Goal: Task Accomplishment & Management: Use online tool/utility

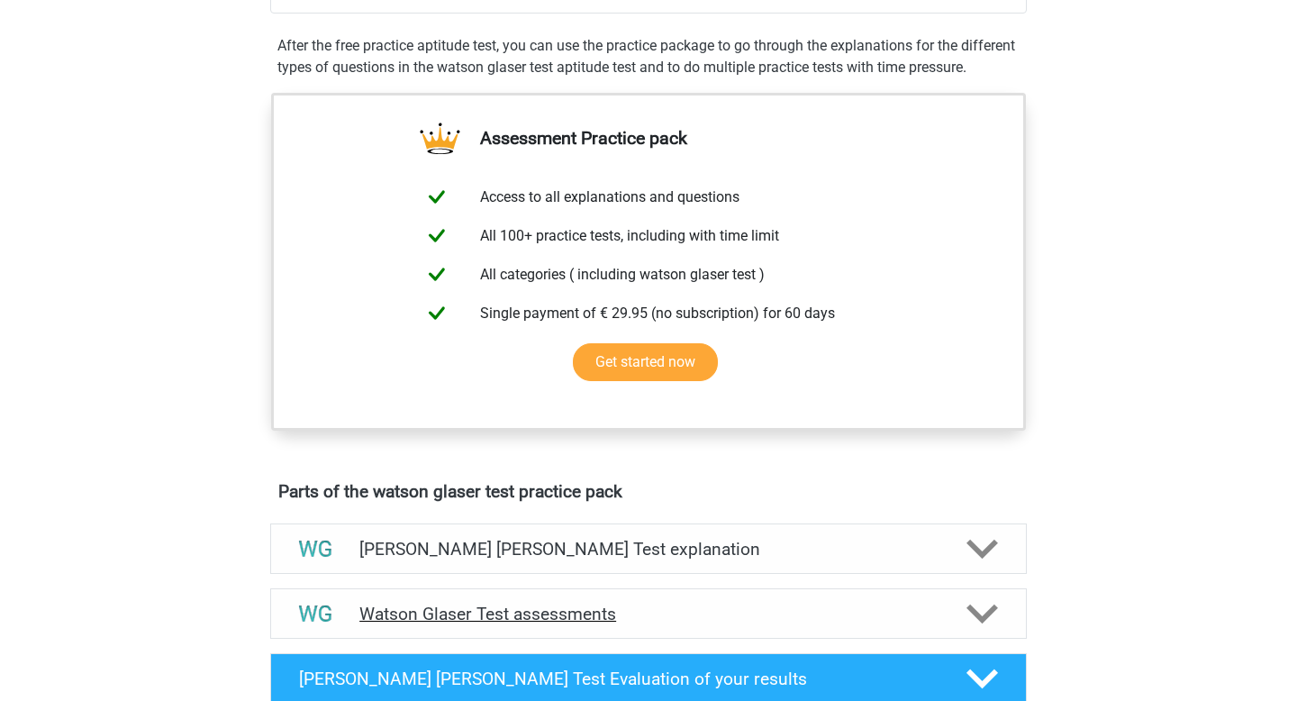
scroll to position [483, 0]
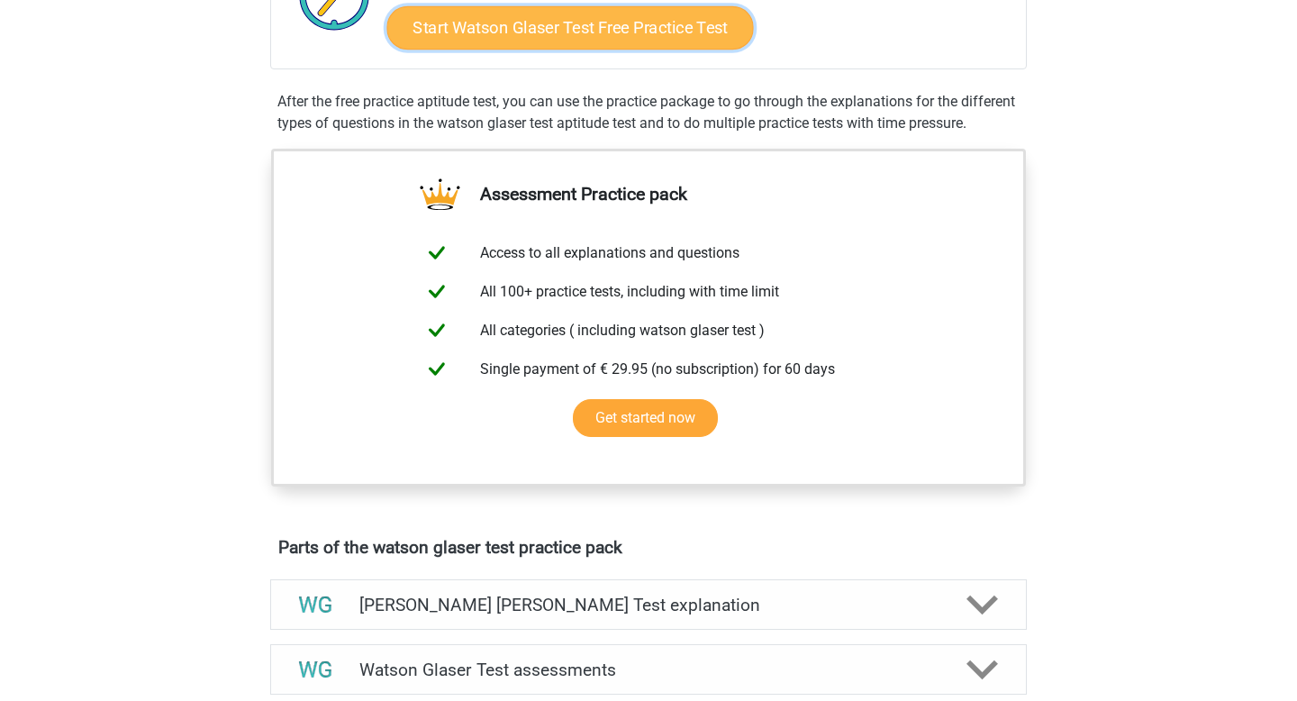
click at [638, 34] on link "Start Watson Glaser Test Free Practice Test" at bounding box center [570, 27] width 366 height 43
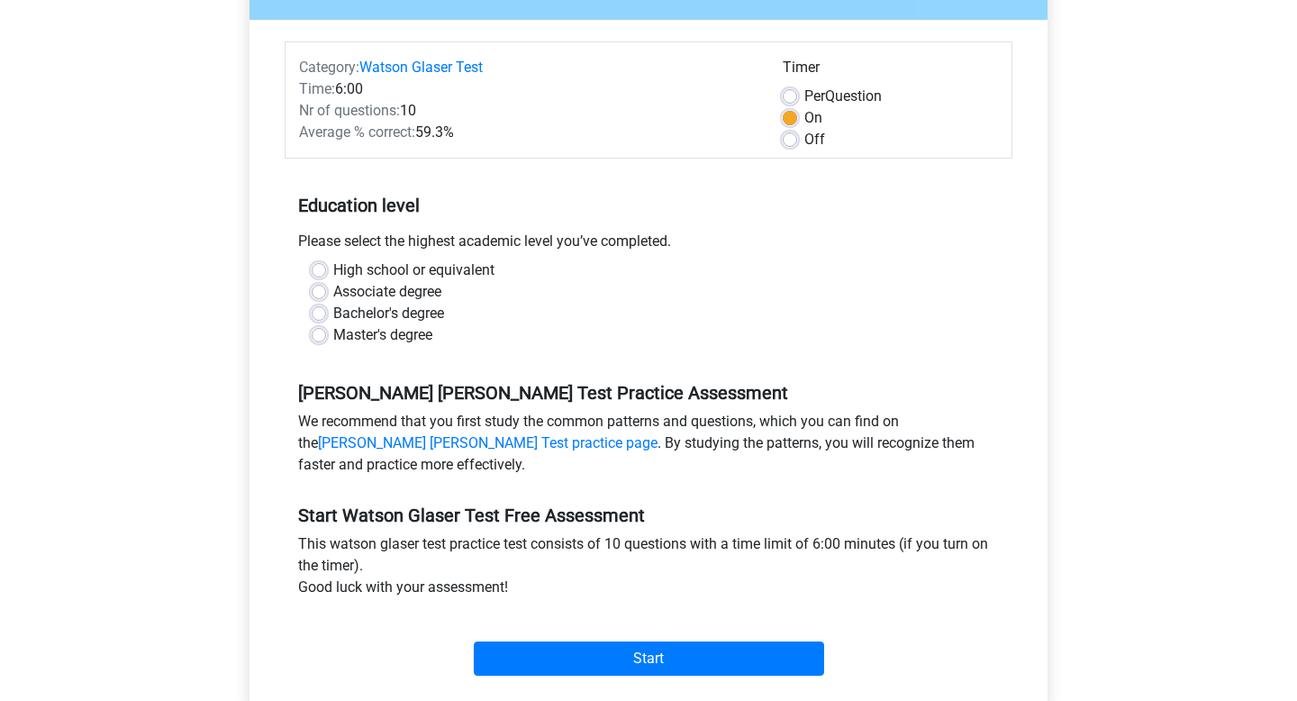
scroll to position [195, 0]
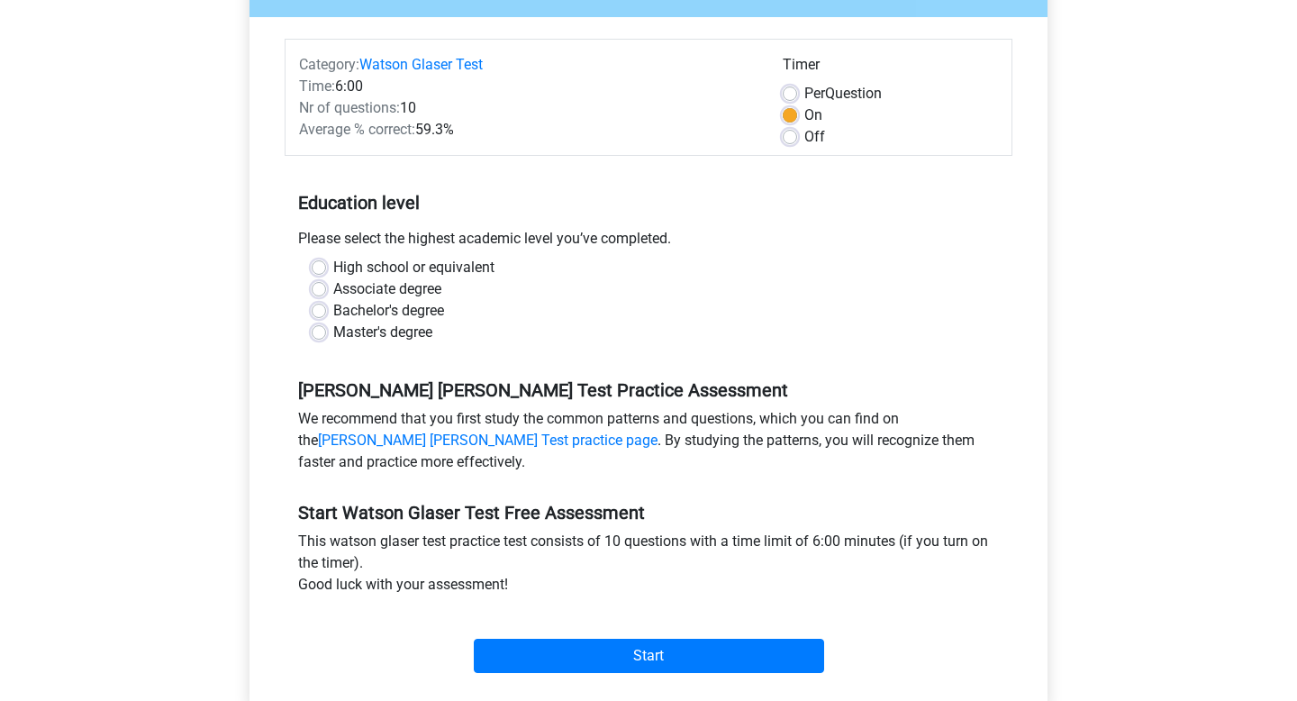
click at [333, 312] on label "Bachelor's degree" at bounding box center [388, 311] width 111 height 22
click at [320, 312] on input "Bachelor's degree" at bounding box center [319, 309] width 14 height 18
radio input "true"
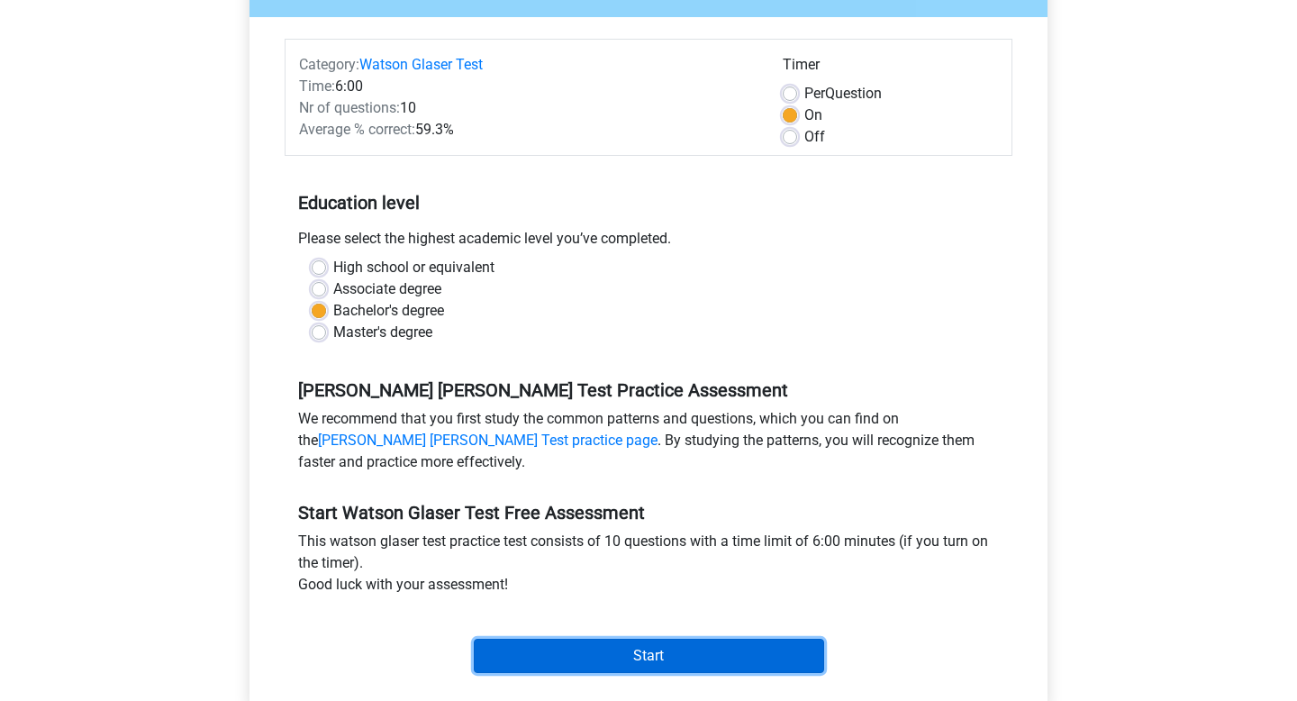
click at [616, 657] on input "Start" at bounding box center [649, 655] width 350 height 34
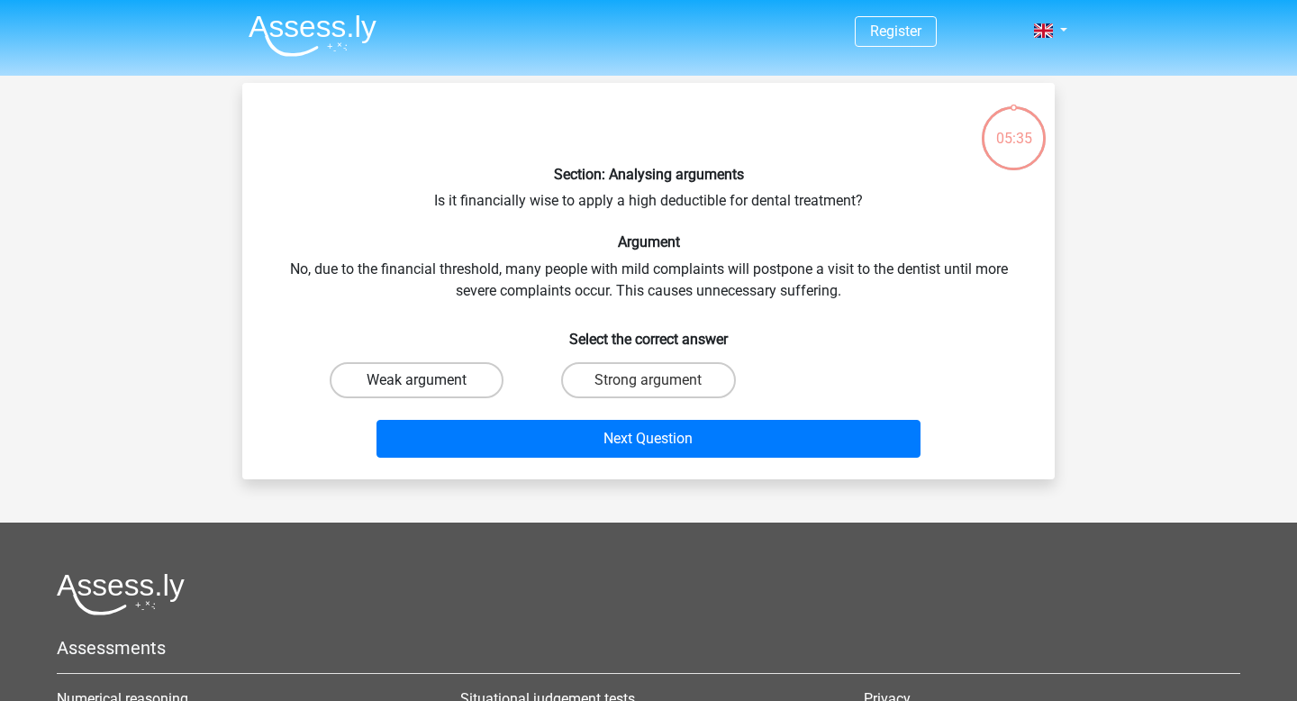
click at [450, 382] on label "Weak argument" at bounding box center [417, 380] width 174 height 36
click at [429, 382] on input "Weak argument" at bounding box center [423, 386] width 12 height 12
radio input "true"
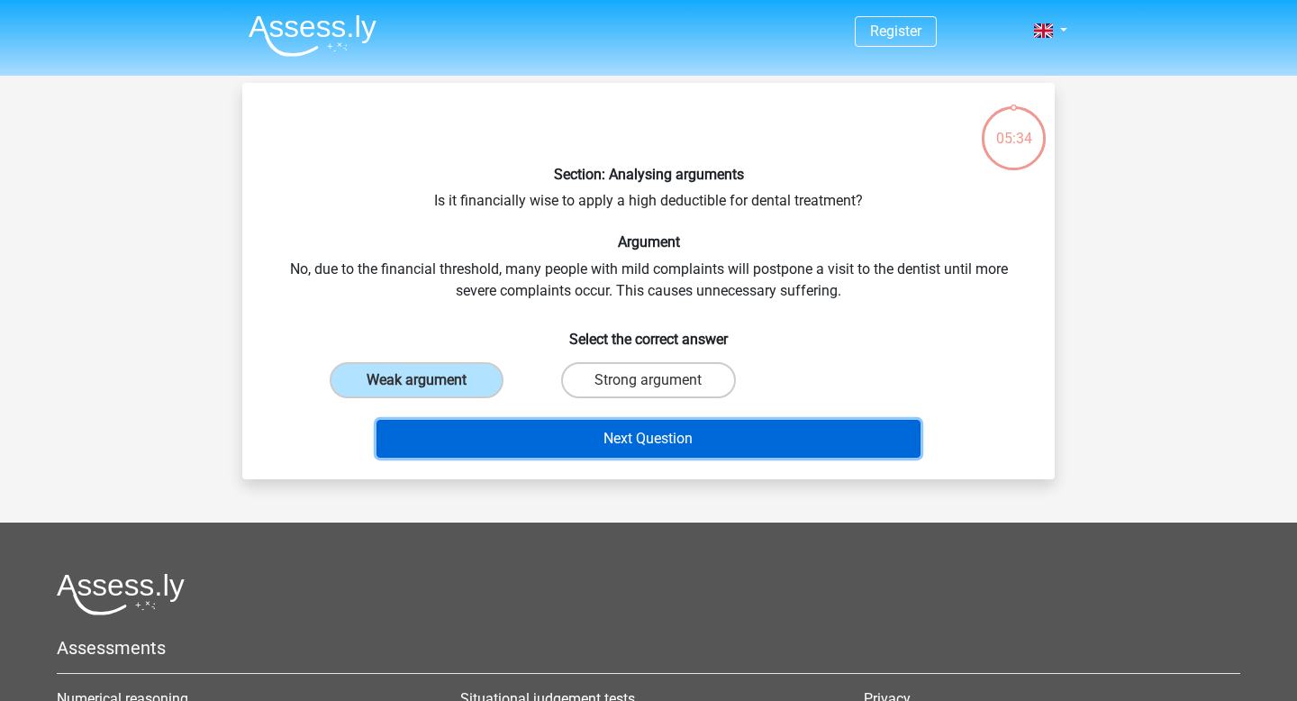
click at [686, 432] on button "Next Question" at bounding box center [648, 439] width 545 height 38
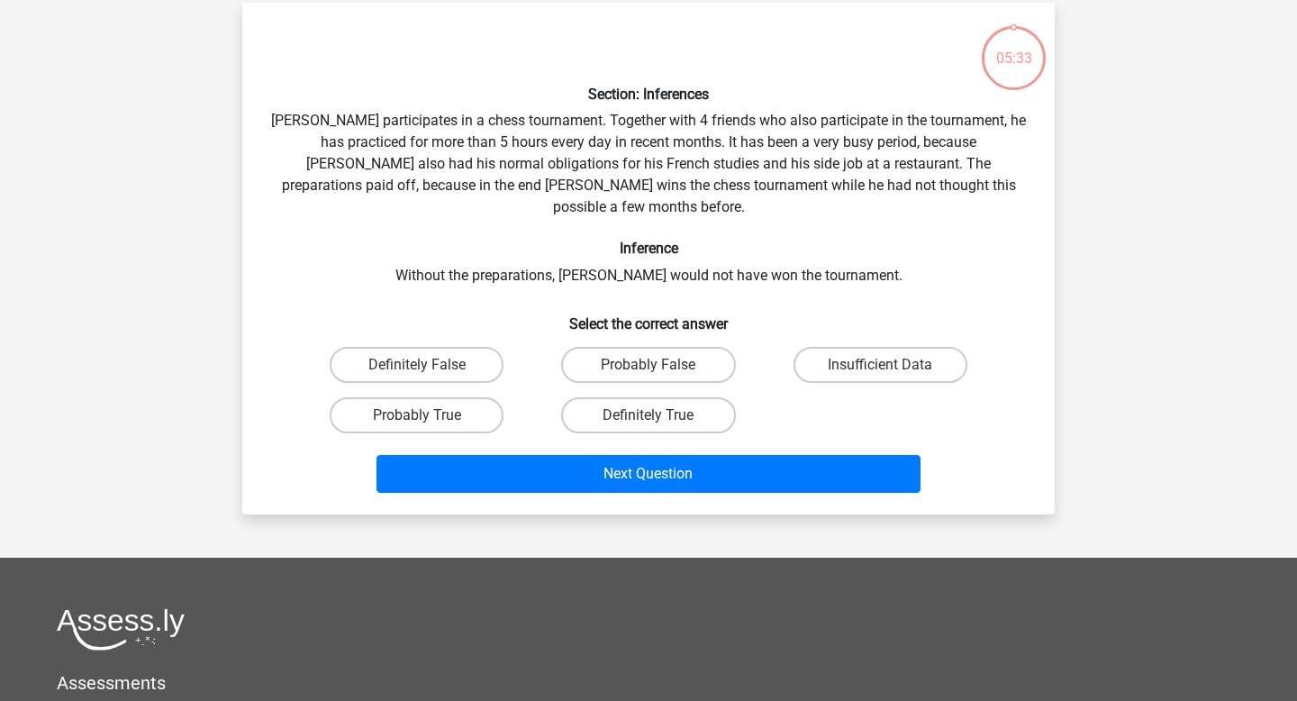
scroll to position [83, 0]
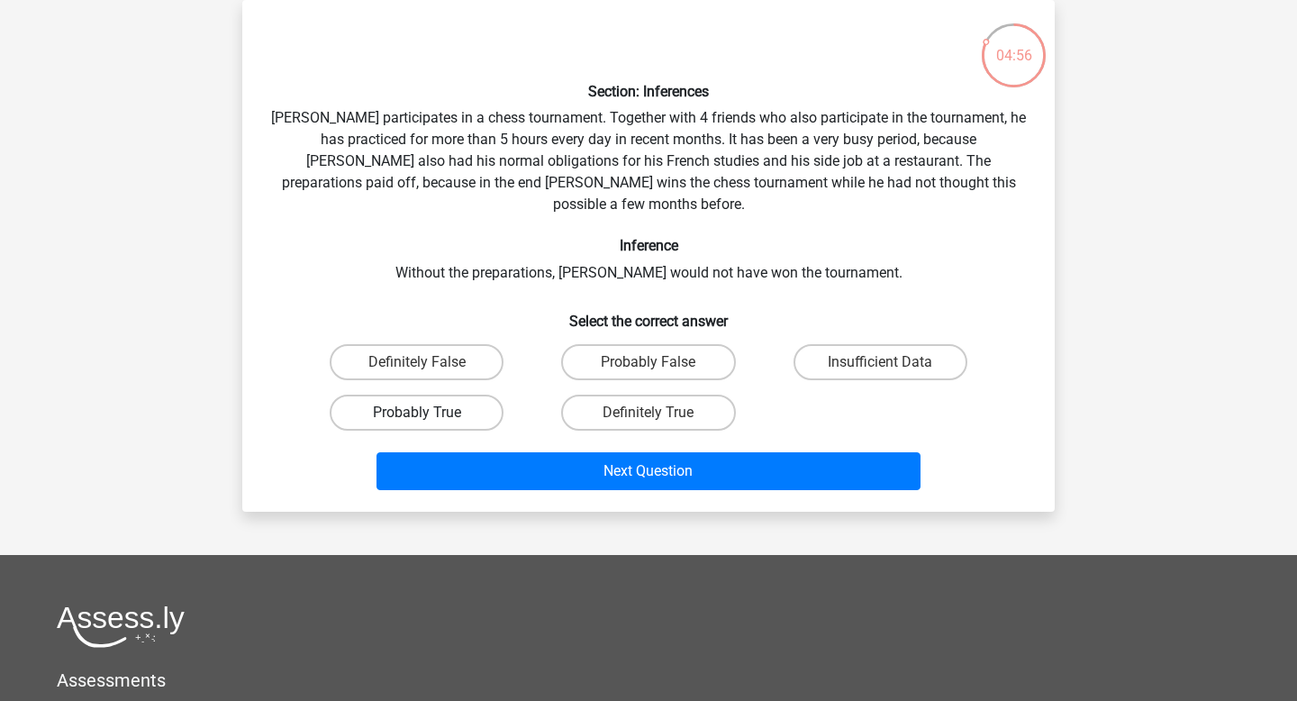
click at [434, 394] on label "Probably True" at bounding box center [417, 412] width 174 height 36
click at [429, 412] on input "Probably True" at bounding box center [423, 418] width 12 height 12
radio input "true"
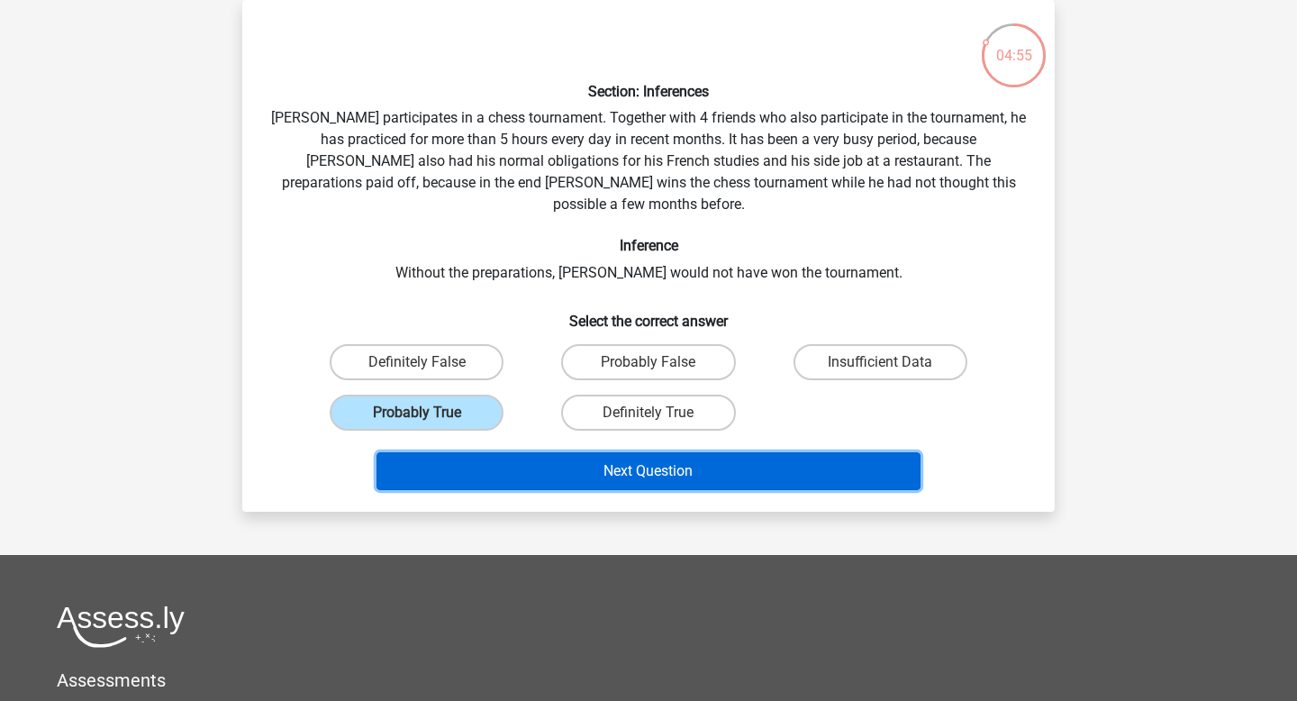
click at [638, 452] on button "Next Question" at bounding box center [648, 471] width 545 height 38
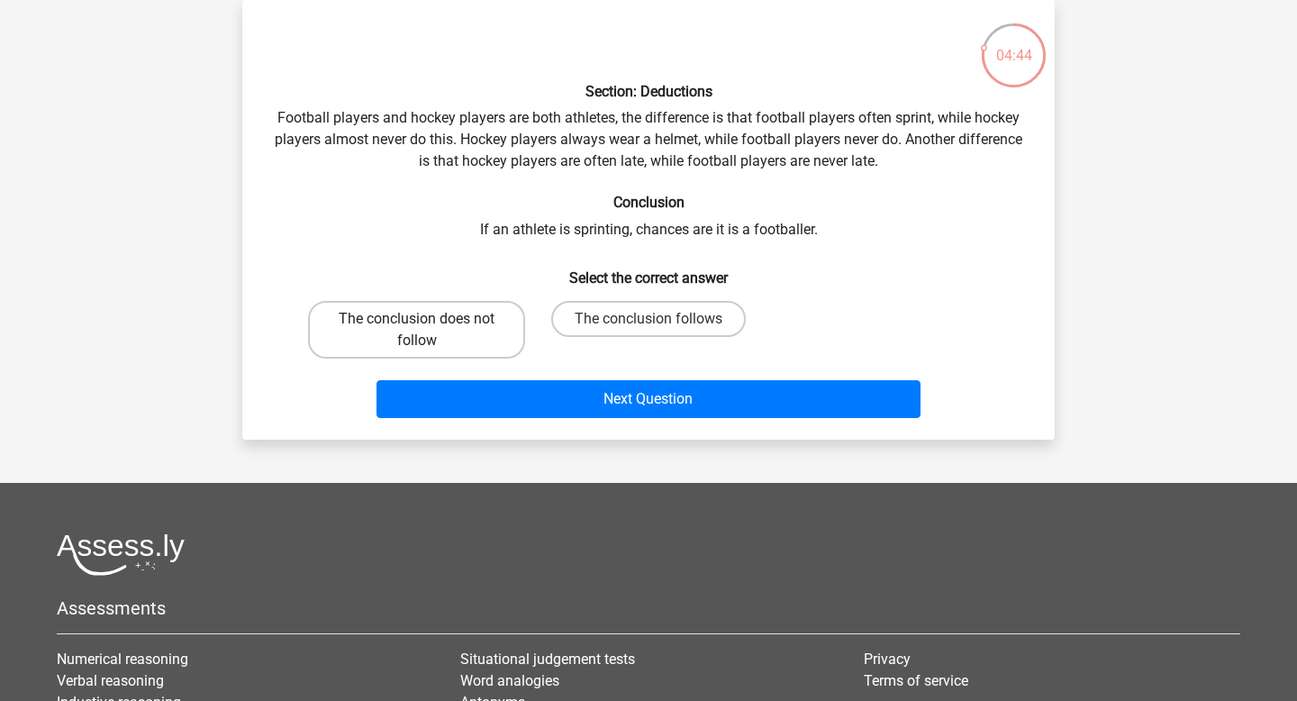
click at [468, 348] on label "The conclusion does not follow" at bounding box center [416, 330] width 217 height 58
click at [429, 330] on input "The conclusion does not follow" at bounding box center [423, 325] width 12 height 12
radio input "true"
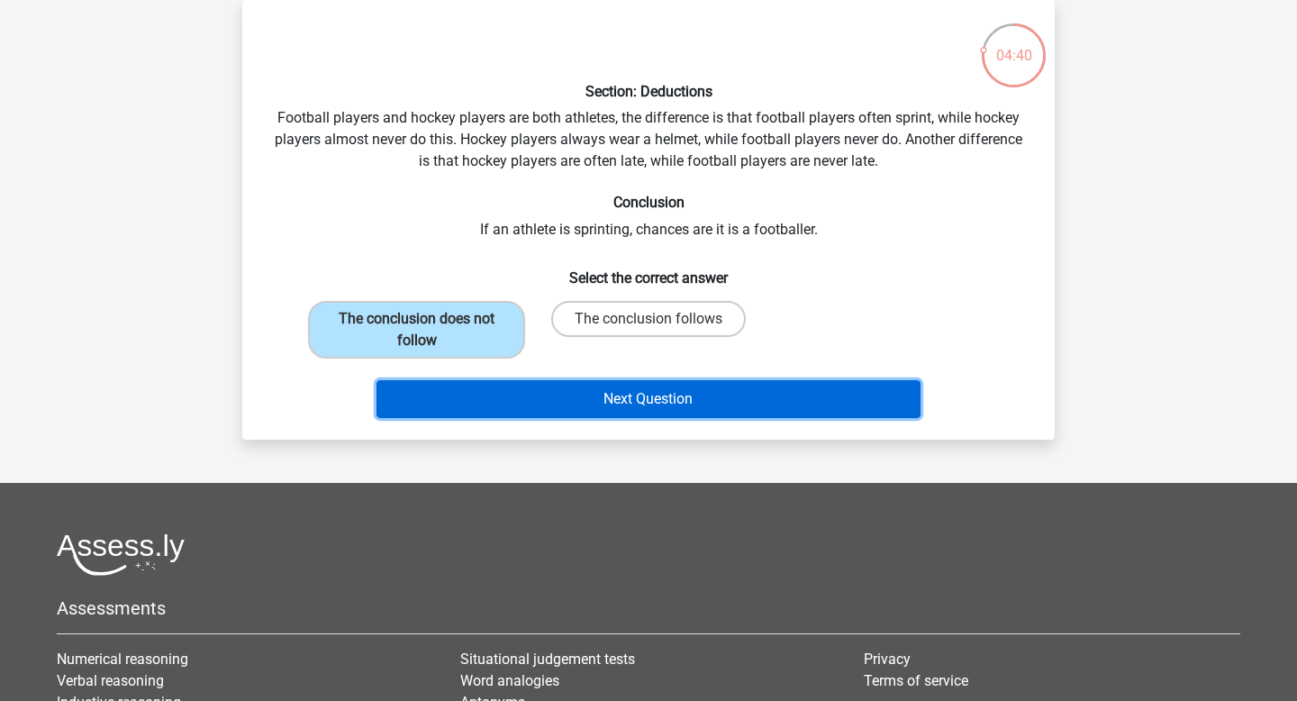
click at [659, 397] on button "Next Question" at bounding box center [648, 399] width 545 height 38
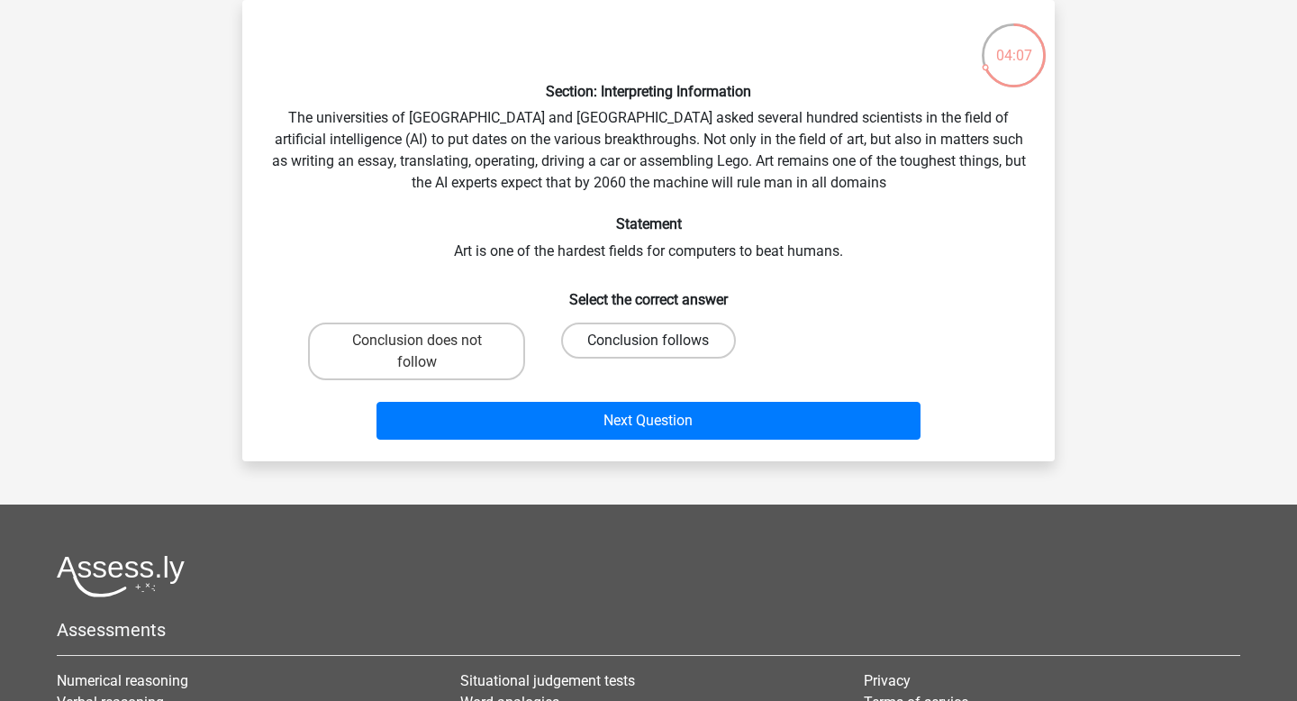
click at [638, 339] on label "Conclusion follows" at bounding box center [648, 340] width 174 height 36
click at [648, 340] on input "Conclusion follows" at bounding box center [654, 346] width 12 height 12
radio input "true"
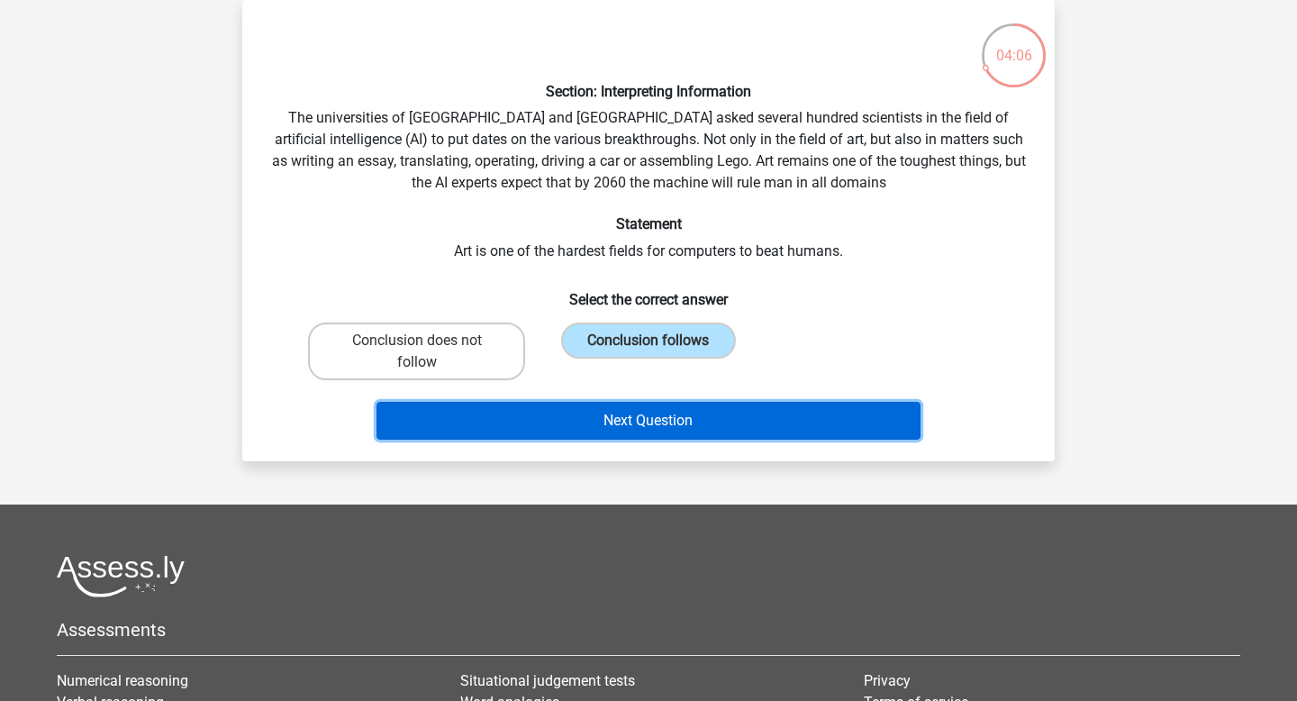
click at [666, 411] on button "Next Question" at bounding box center [648, 421] width 545 height 38
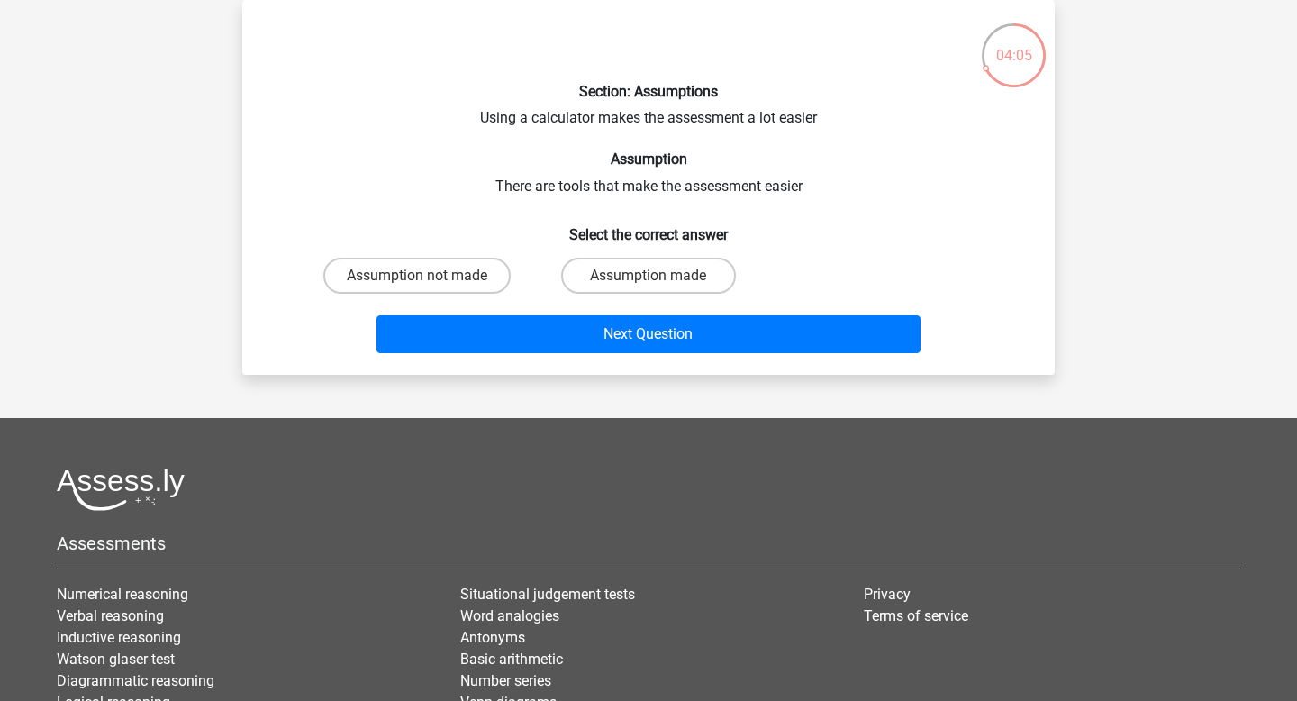
scroll to position [0, 0]
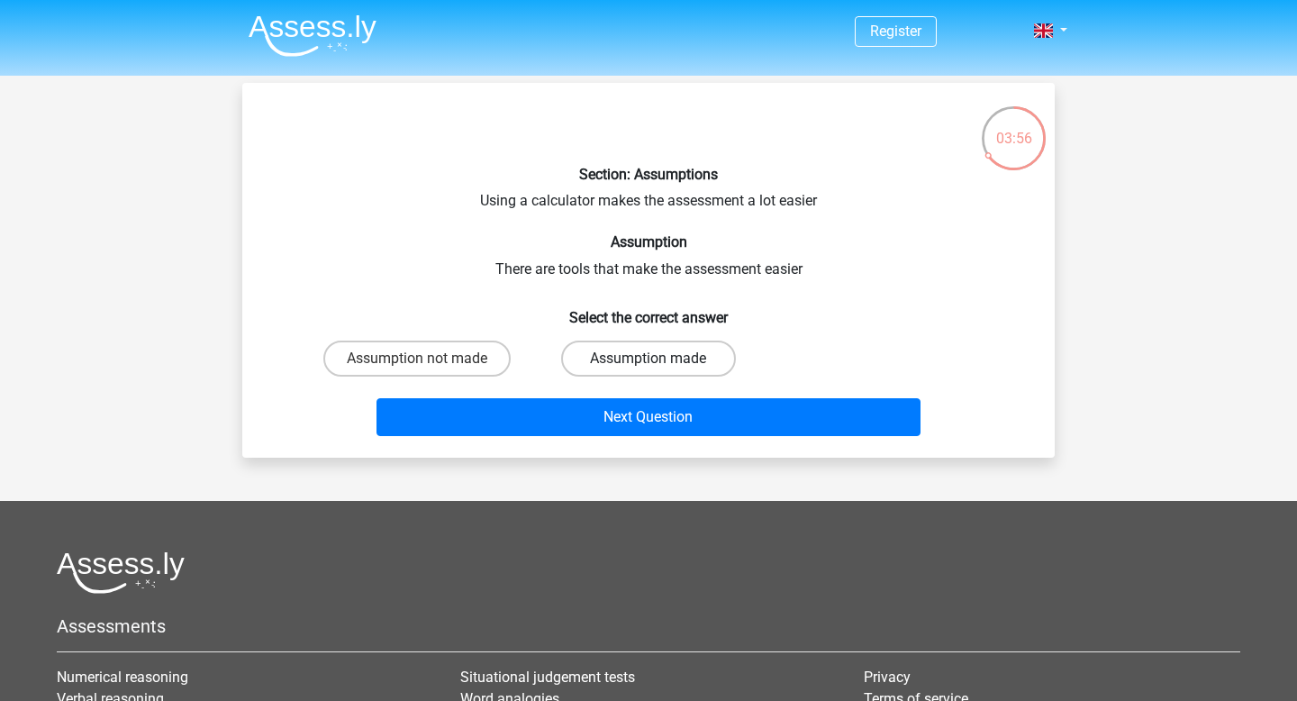
click at [612, 356] on label "Assumption made" at bounding box center [648, 358] width 174 height 36
click at [648, 358] on input "Assumption made" at bounding box center [654, 364] width 12 height 12
radio input "true"
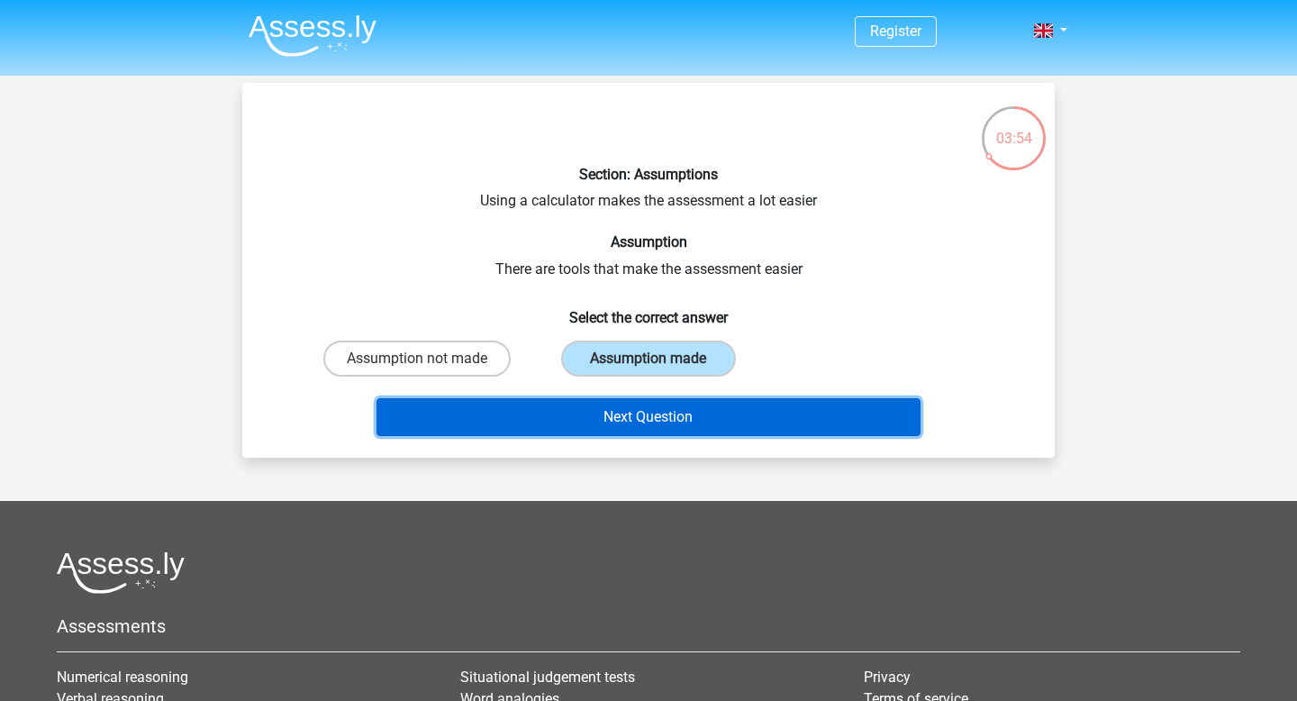
click at [738, 414] on button "Next Question" at bounding box center [648, 417] width 545 height 38
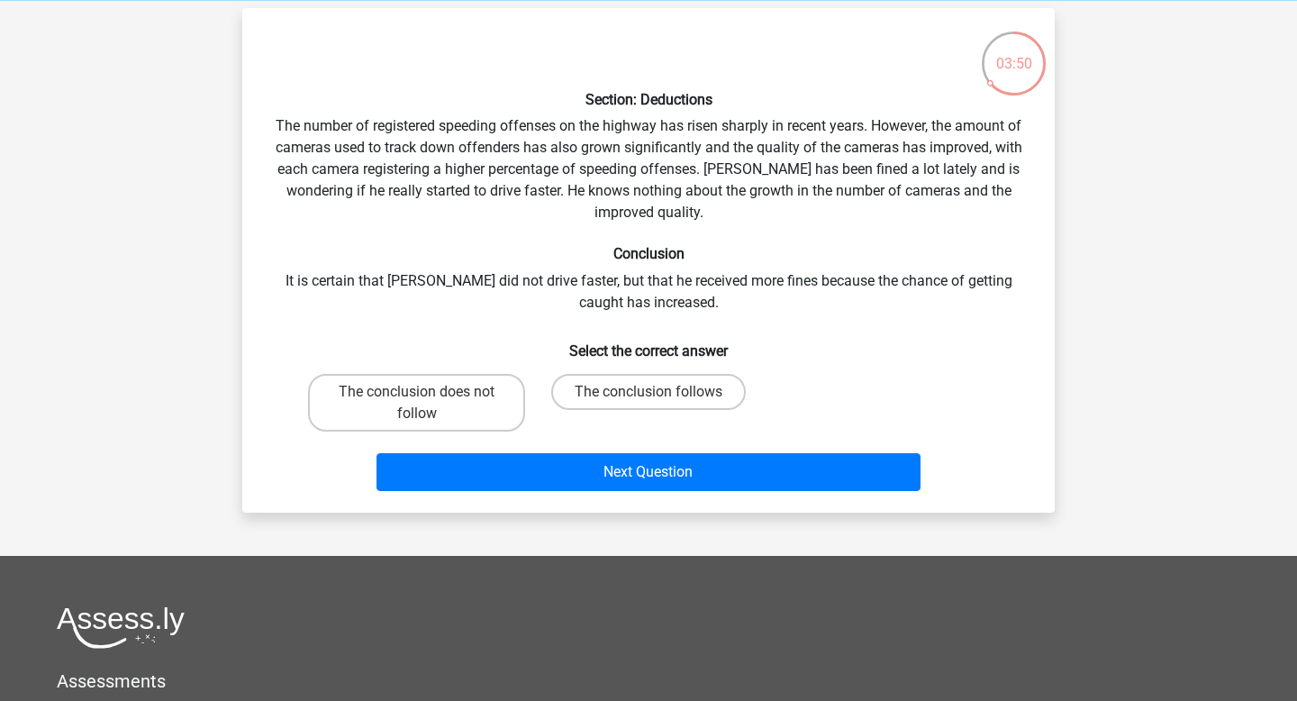
scroll to position [68, 0]
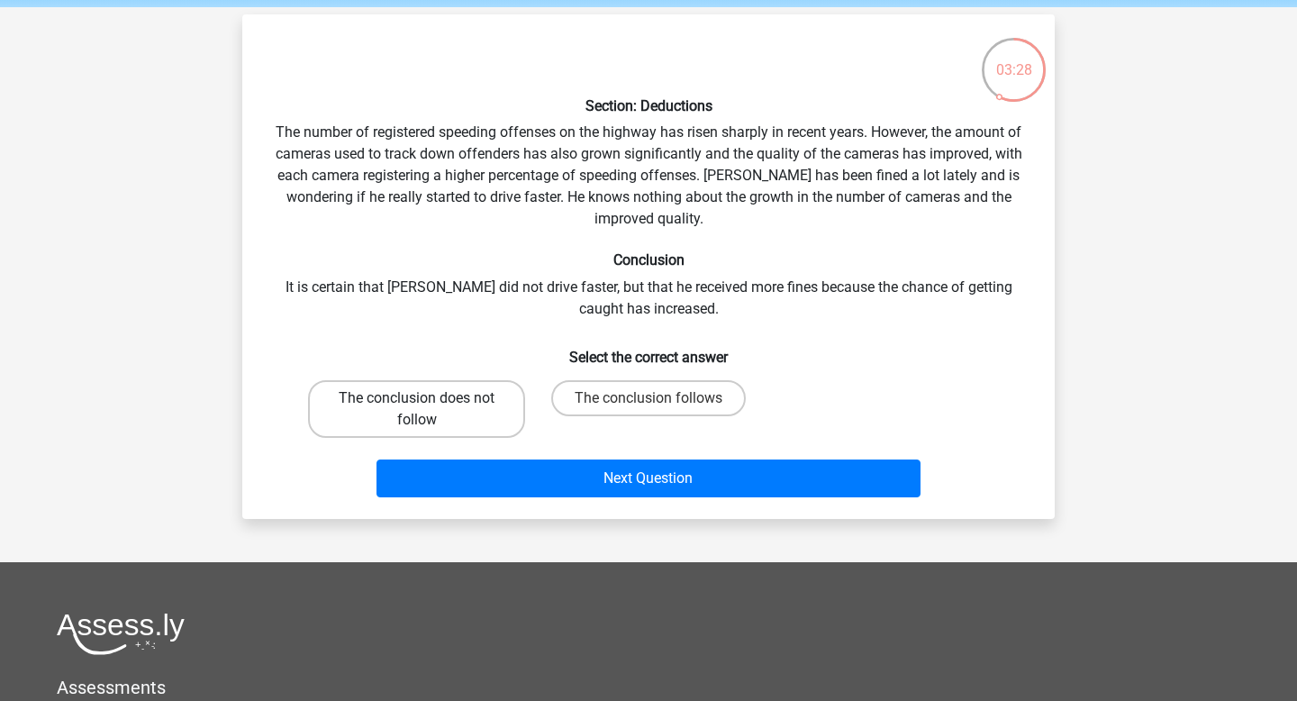
click at [494, 395] on label "The conclusion does not follow" at bounding box center [416, 409] width 217 height 58
click at [429, 398] on input "The conclusion does not follow" at bounding box center [423, 404] width 12 height 12
radio input "true"
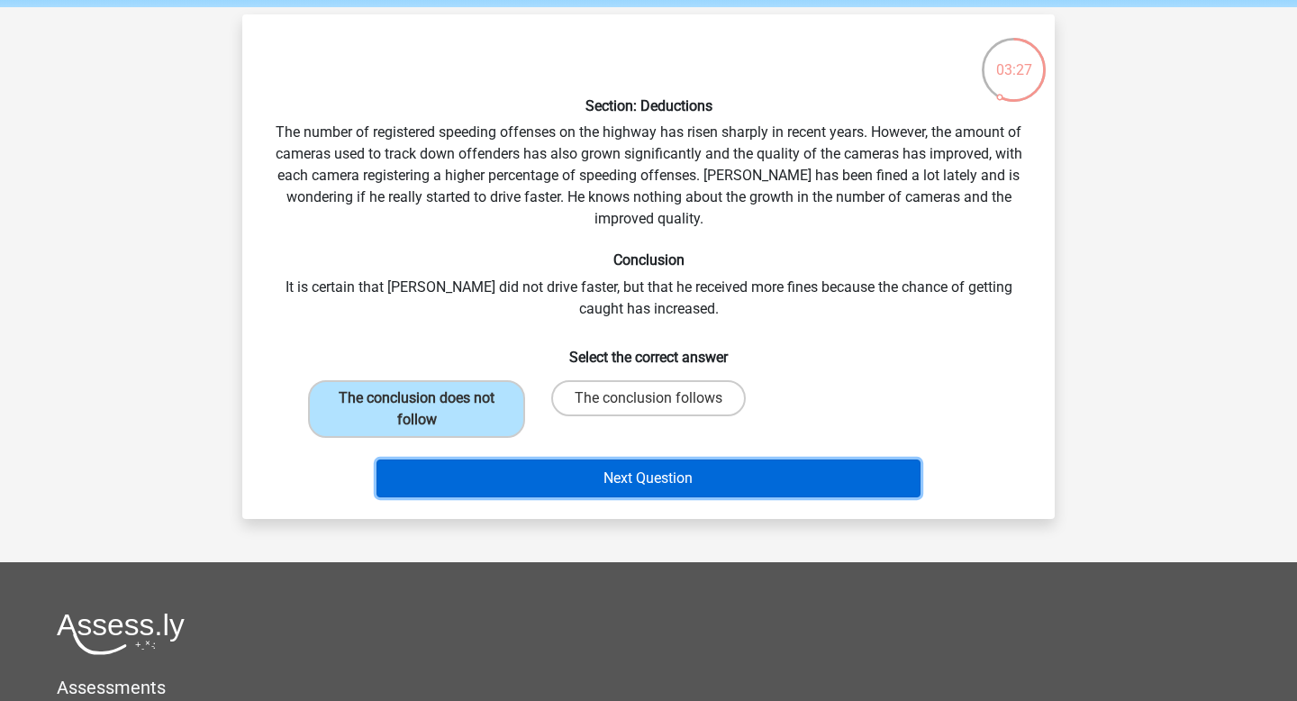
click at [720, 469] on button "Next Question" at bounding box center [648, 478] width 545 height 38
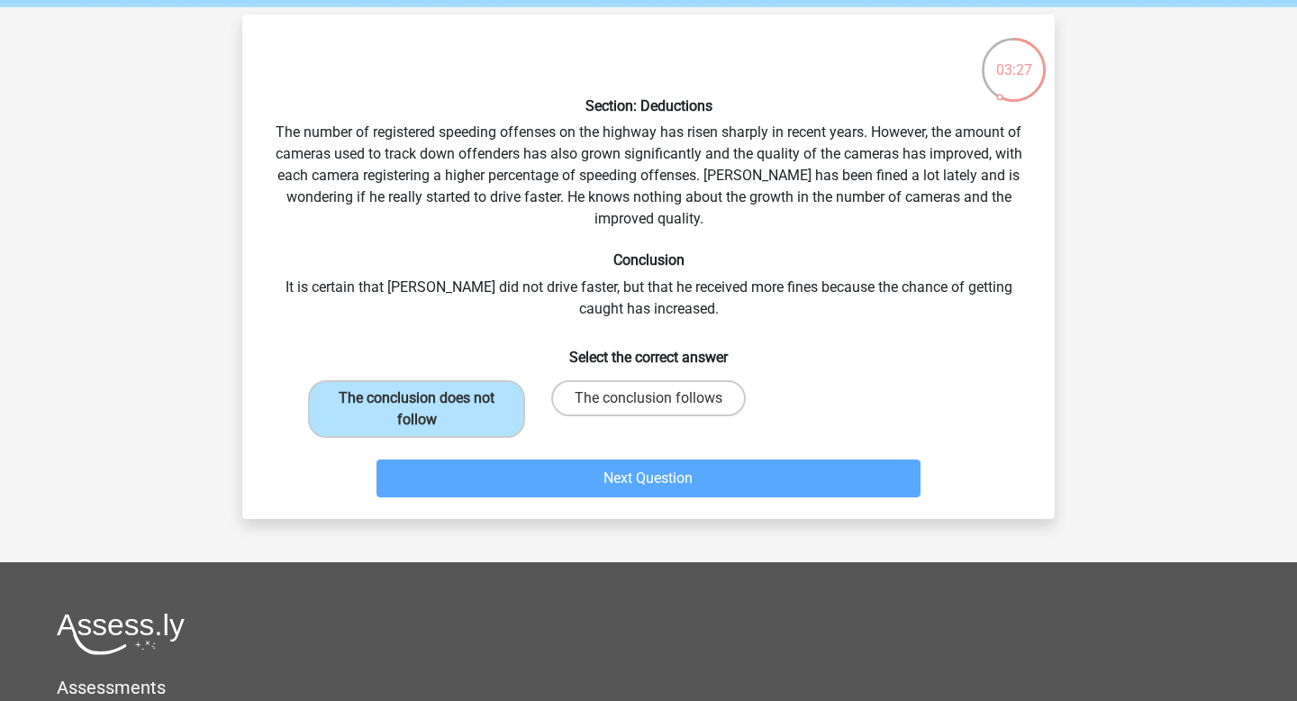
scroll to position [83, 0]
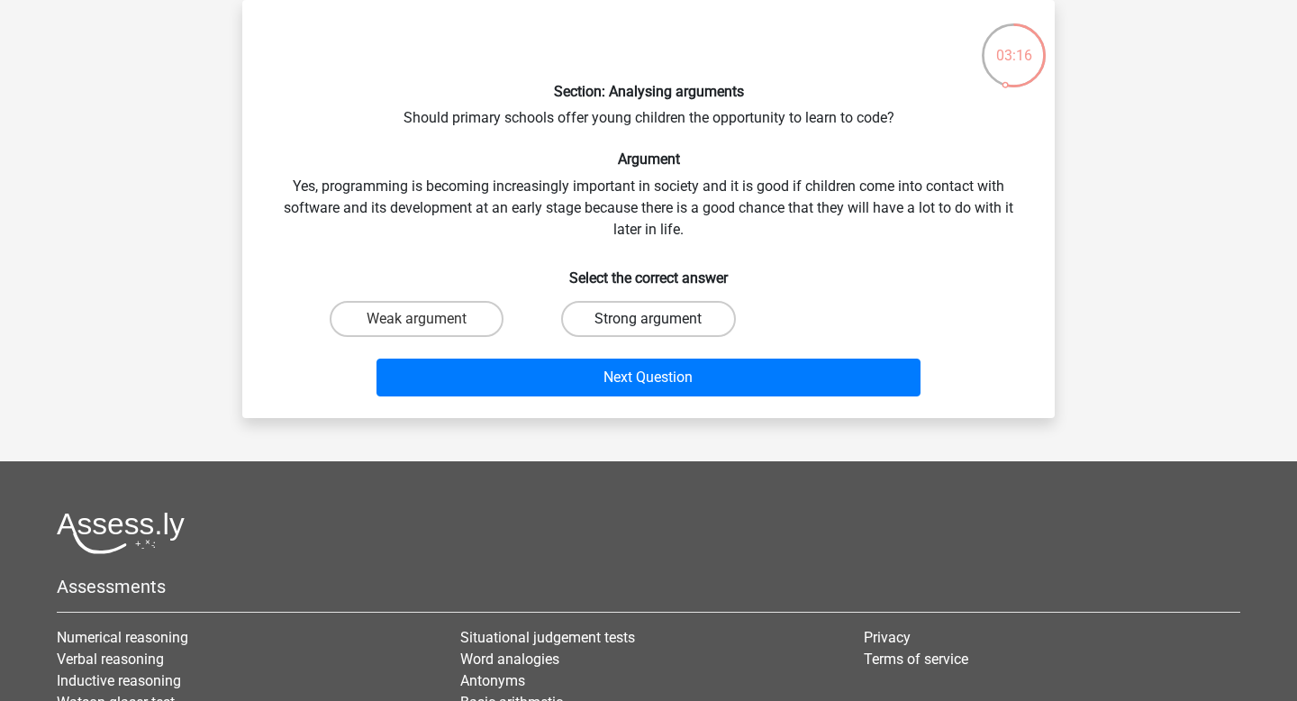
click at [653, 332] on label "Strong argument" at bounding box center [648, 319] width 174 height 36
click at [653, 330] on input "Strong argument" at bounding box center [654, 325] width 12 height 12
radio input "true"
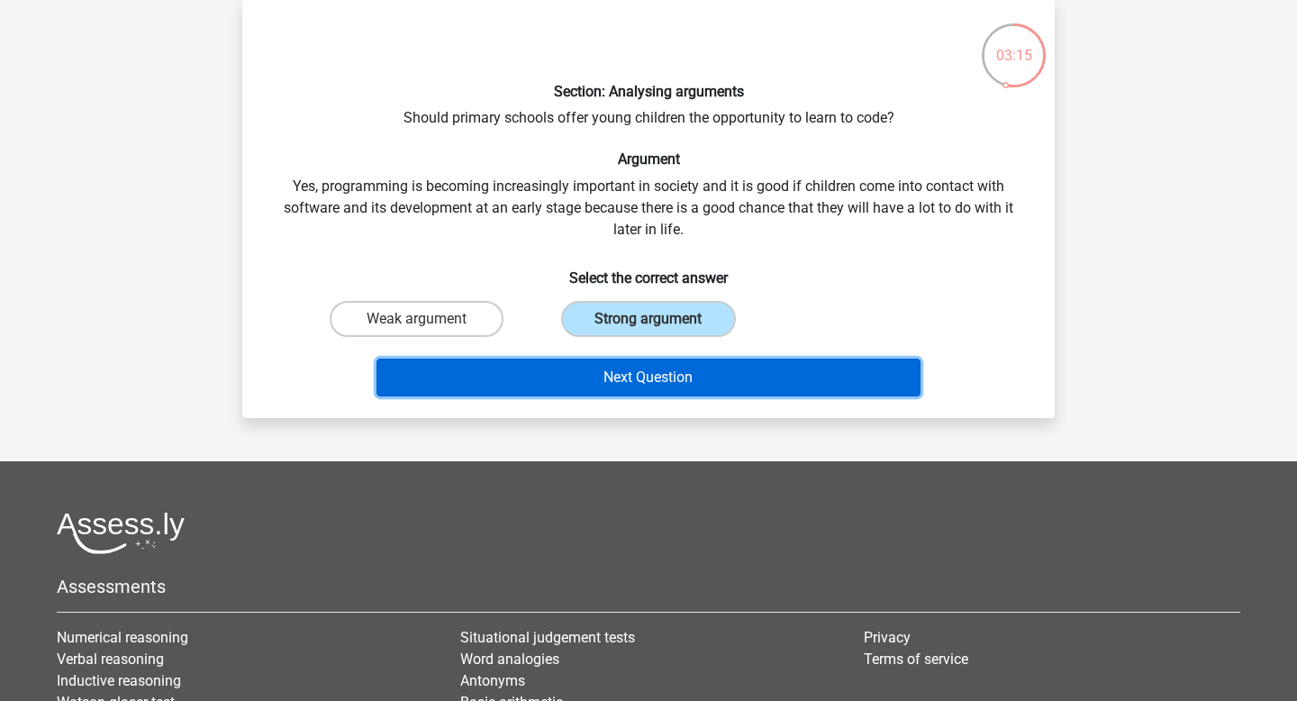
click at [674, 384] on button "Next Question" at bounding box center [648, 377] width 545 height 38
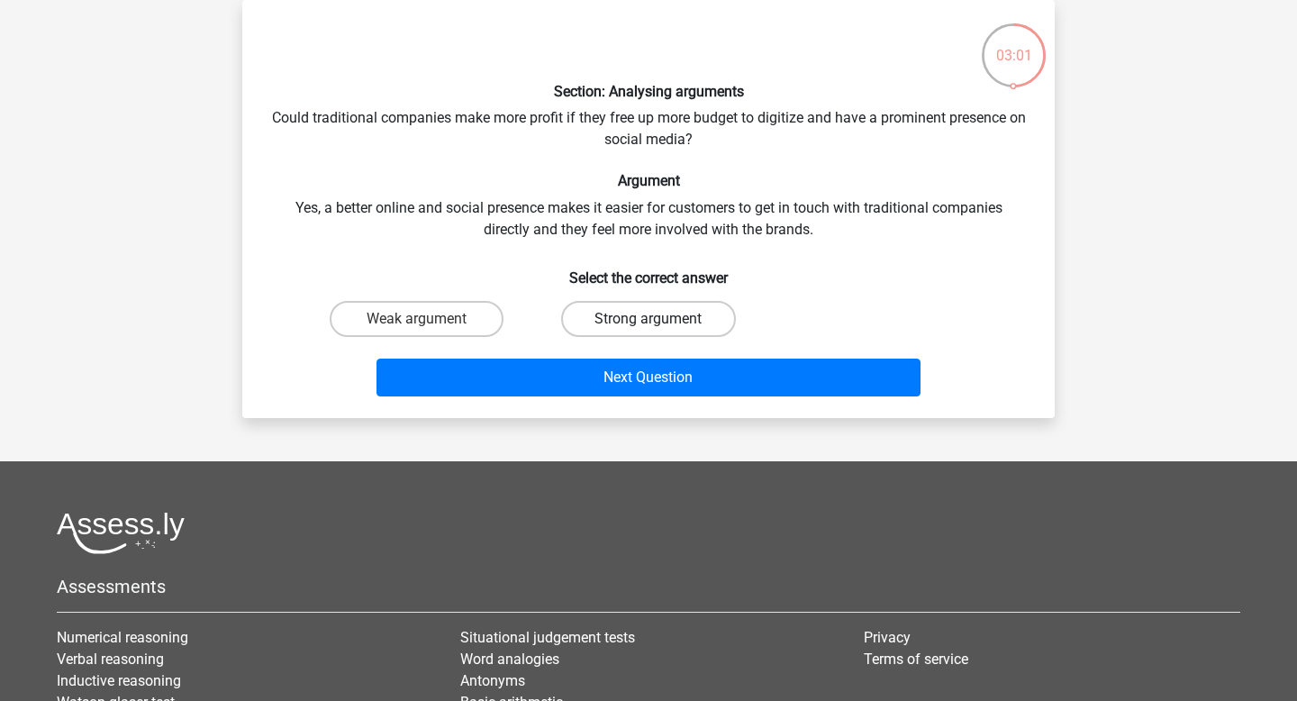
click at [669, 319] on label "Strong argument" at bounding box center [648, 319] width 174 height 36
click at [660, 319] on input "Strong argument" at bounding box center [654, 325] width 12 height 12
radio input "true"
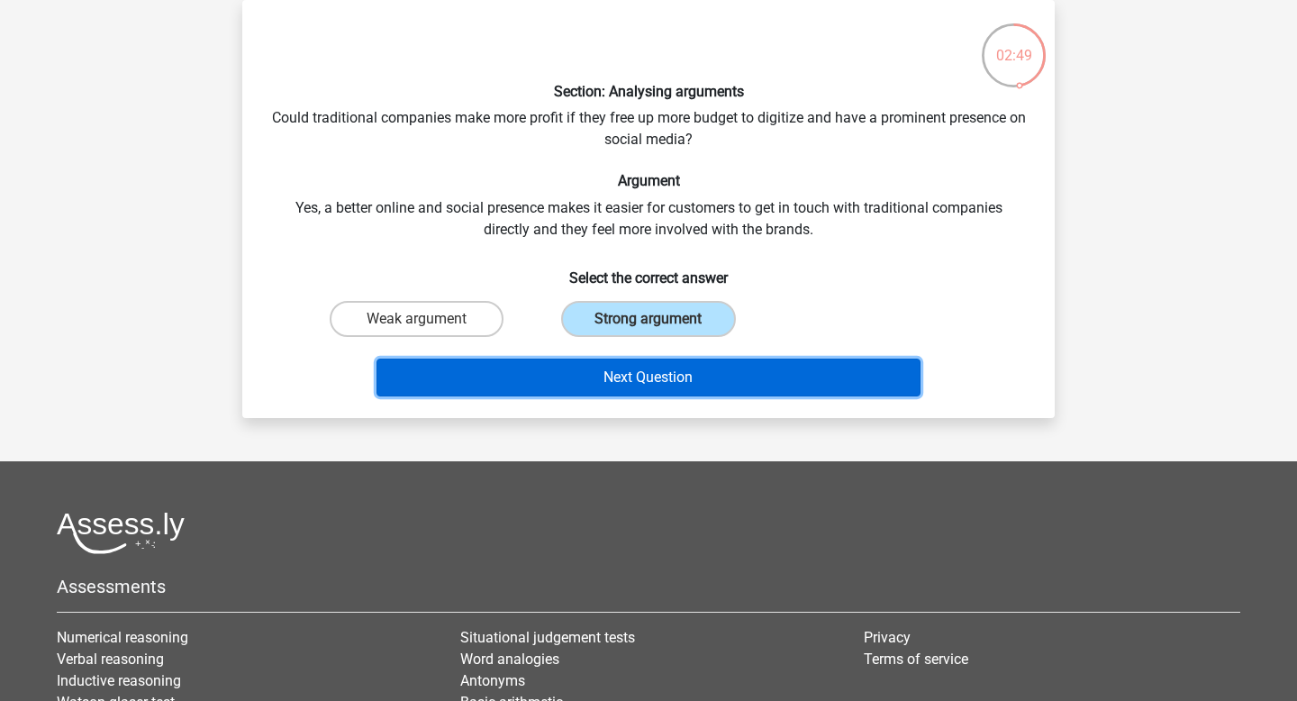
click at [691, 379] on button "Next Question" at bounding box center [648, 377] width 545 height 38
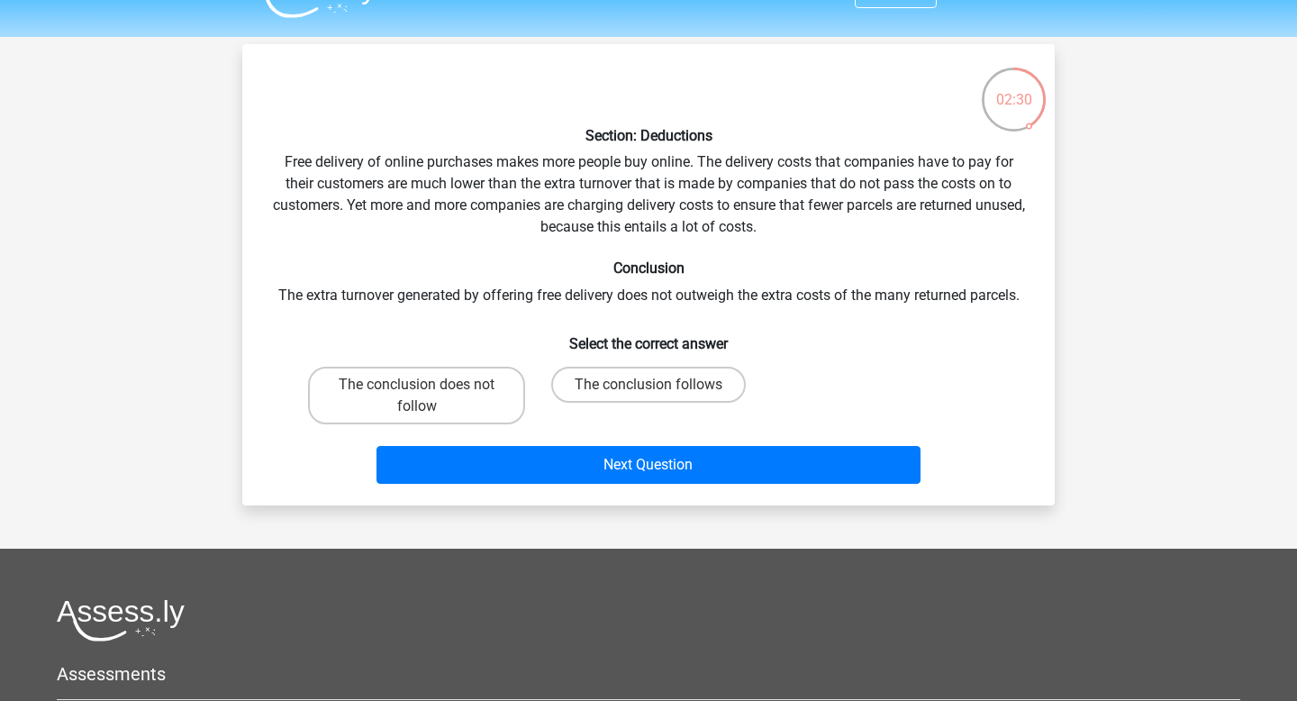
scroll to position [47, 0]
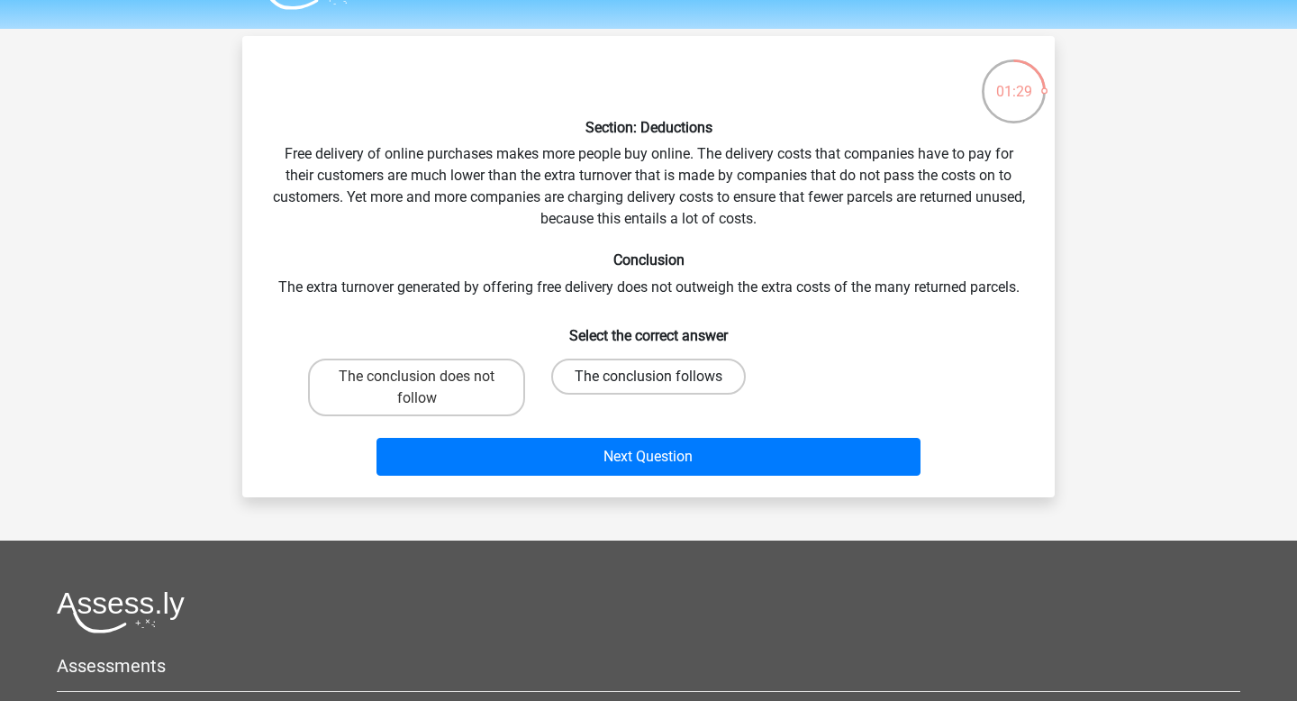
click at [592, 392] on label "The conclusion follows" at bounding box center [648, 376] width 194 height 36
click at [648, 388] on input "The conclusion follows" at bounding box center [654, 382] width 12 height 12
radio input "true"
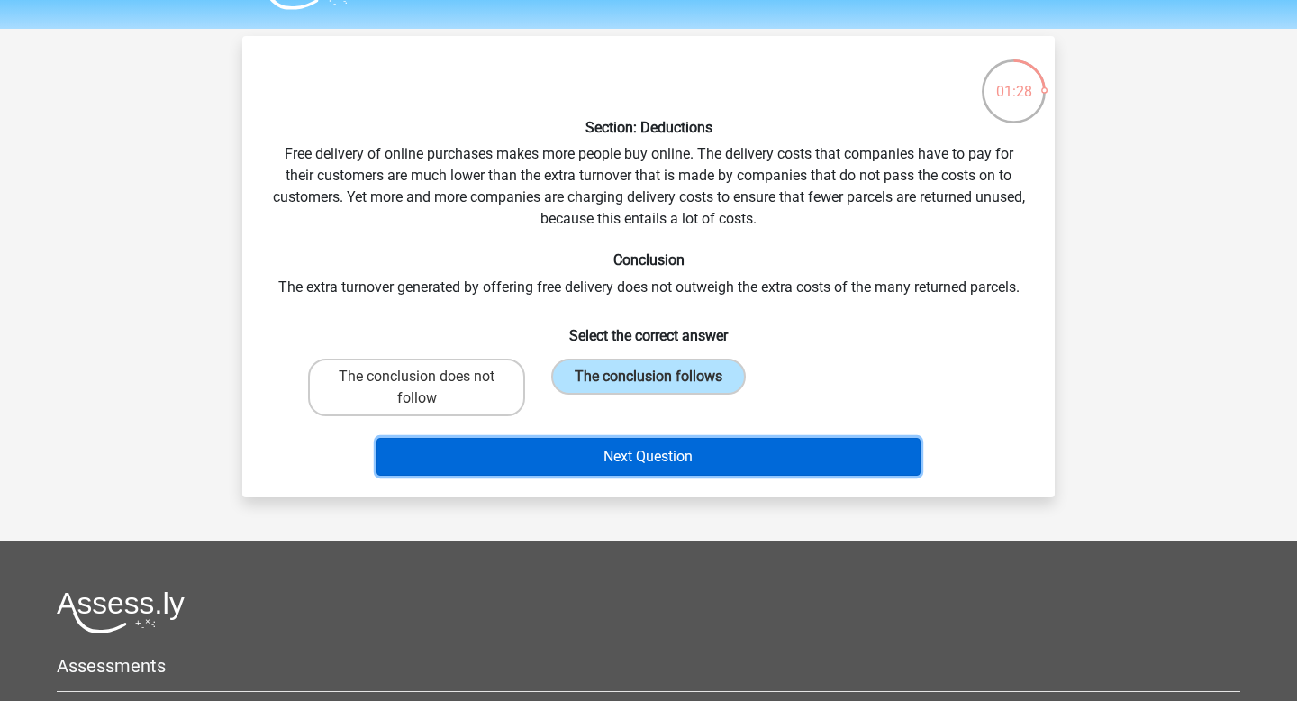
click at [641, 451] on button "Next Question" at bounding box center [648, 457] width 545 height 38
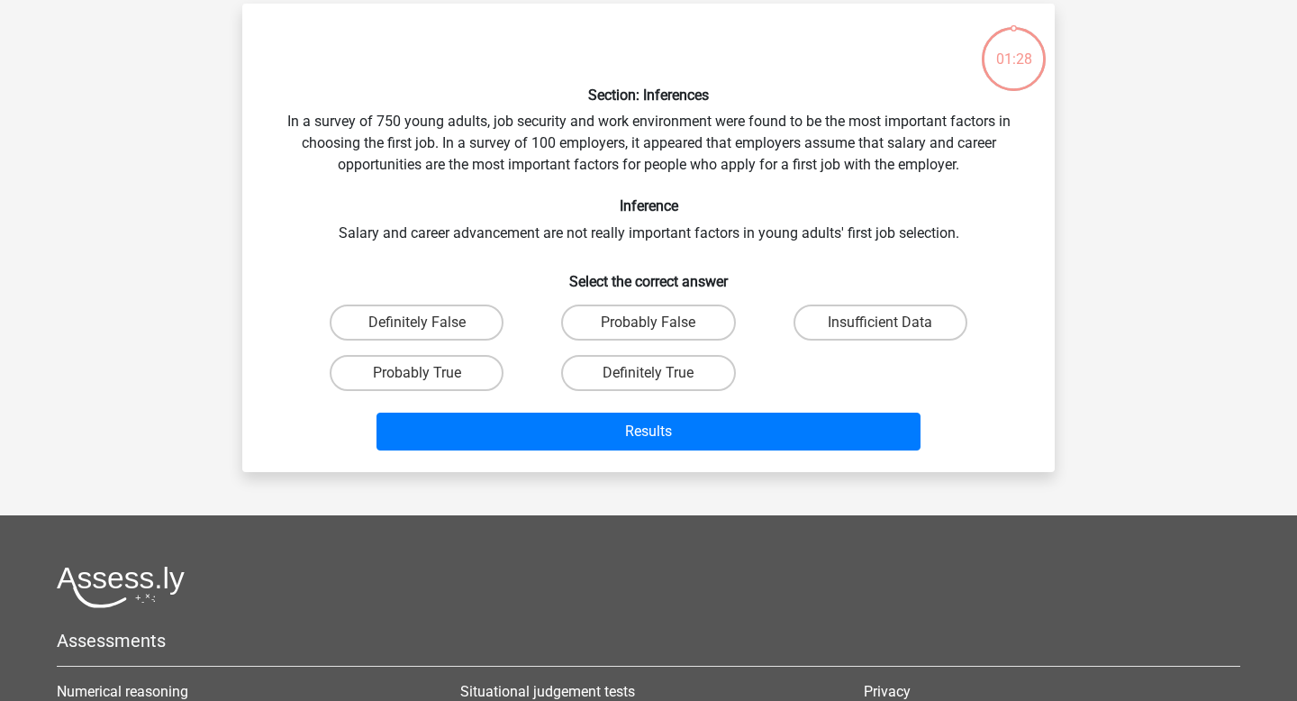
scroll to position [83, 0]
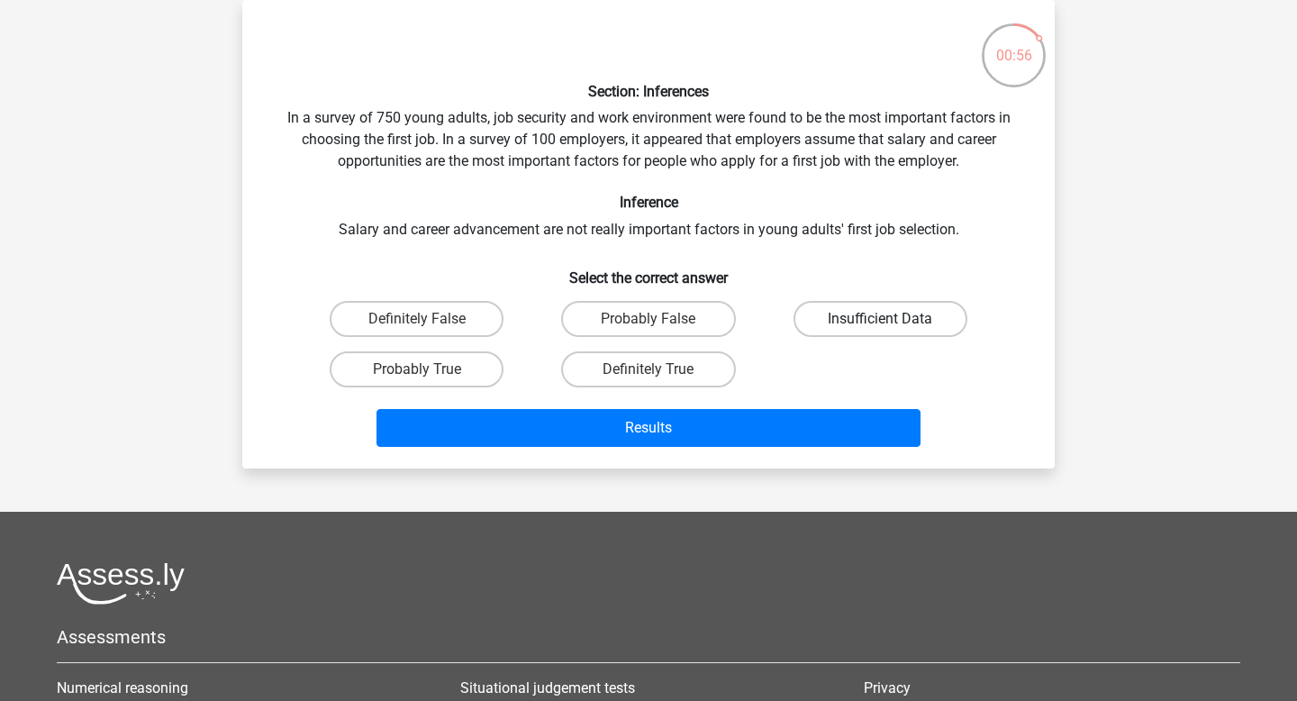
click at [839, 325] on label "Insufficient Data" at bounding box center [880, 319] width 174 height 36
click at [880, 325] on input "Insufficient Data" at bounding box center [886, 325] width 12 height 12
radio input "true"
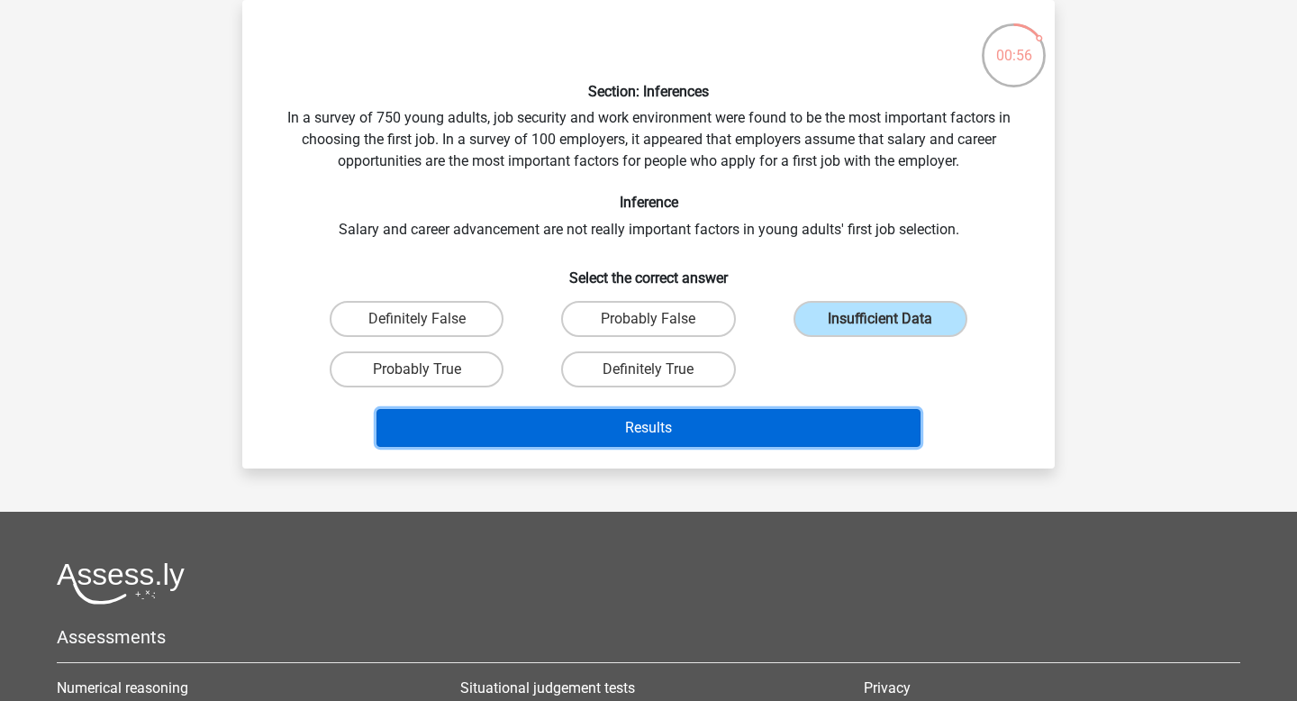
click at [783, 417] on button "Results" at bounding box center [648, 428] width 545 height 38
